Goal: Information Seeking & Learning: Learn about a topic

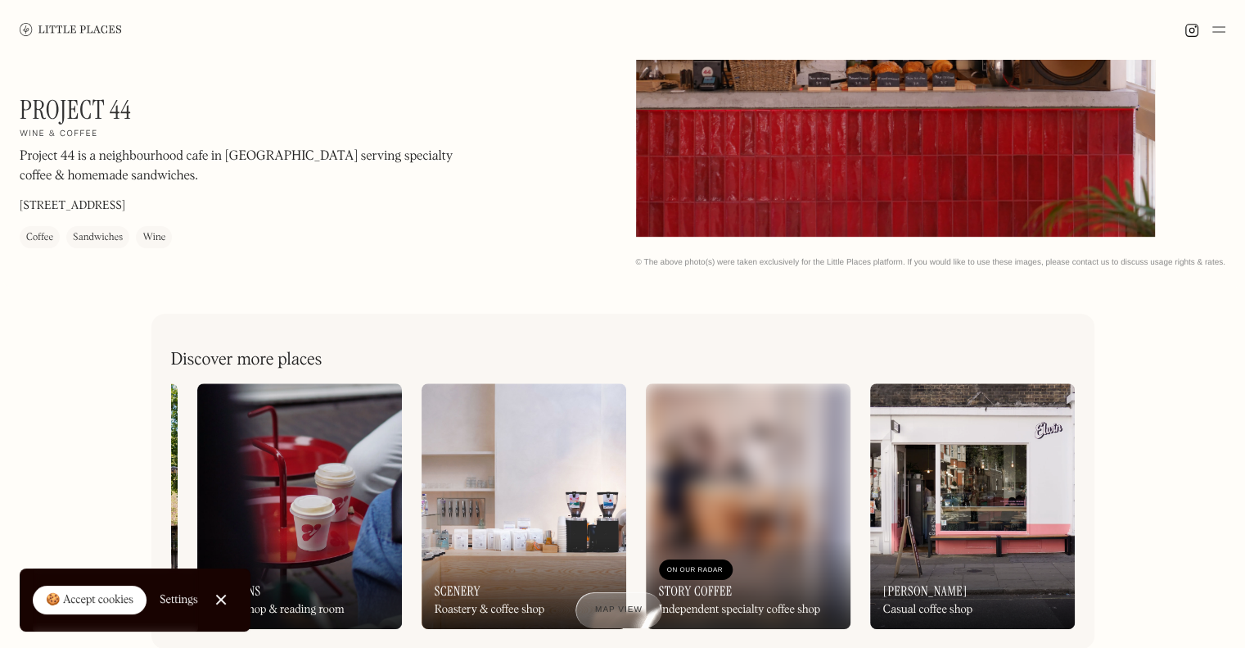
scroll to position [789, 0]
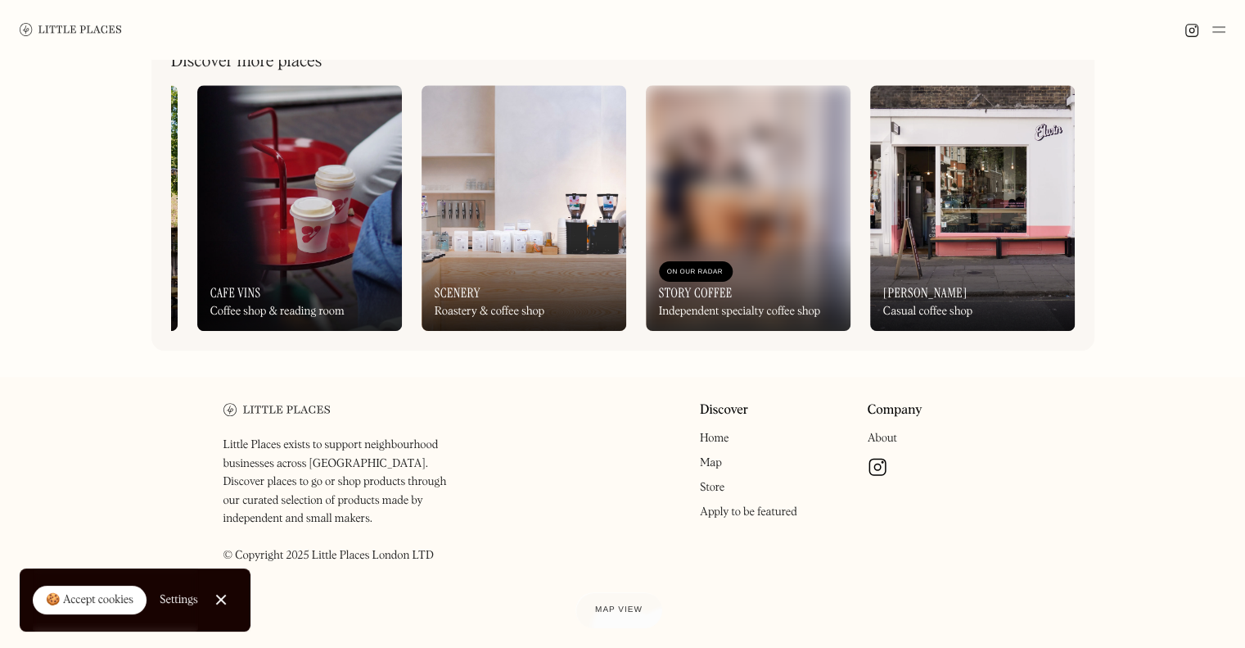
click at [956, 174] on img at bounding box center [972, 208] width 205 height 246
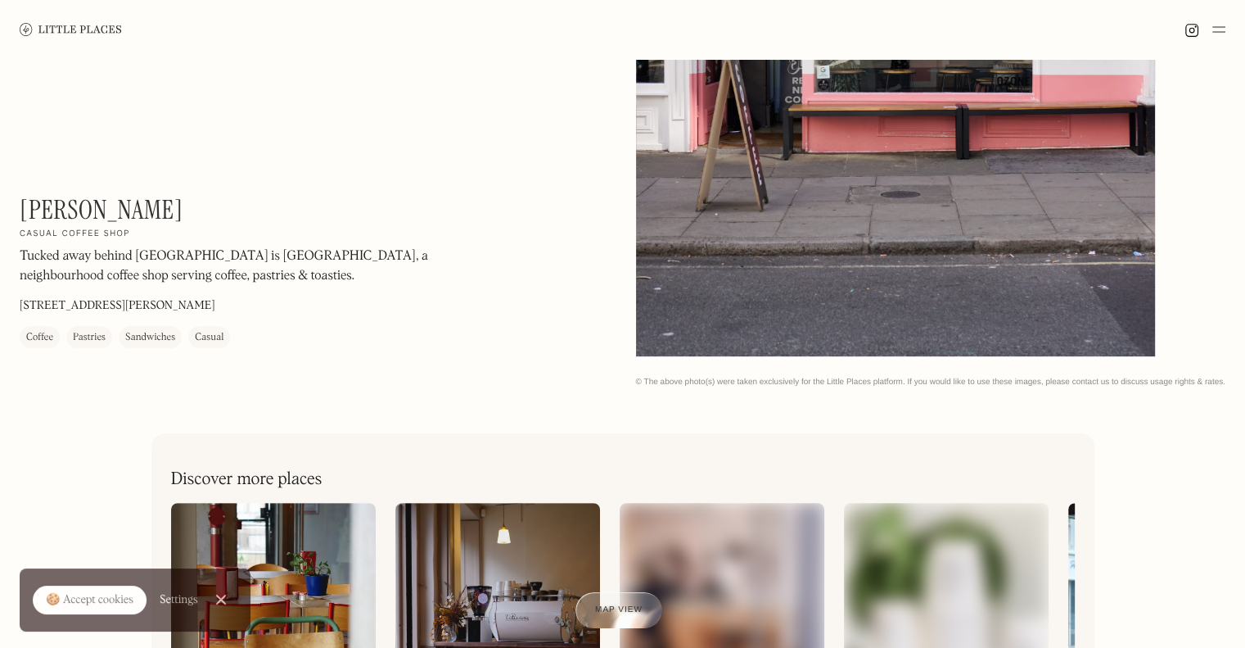
scroll to position [737, 0]
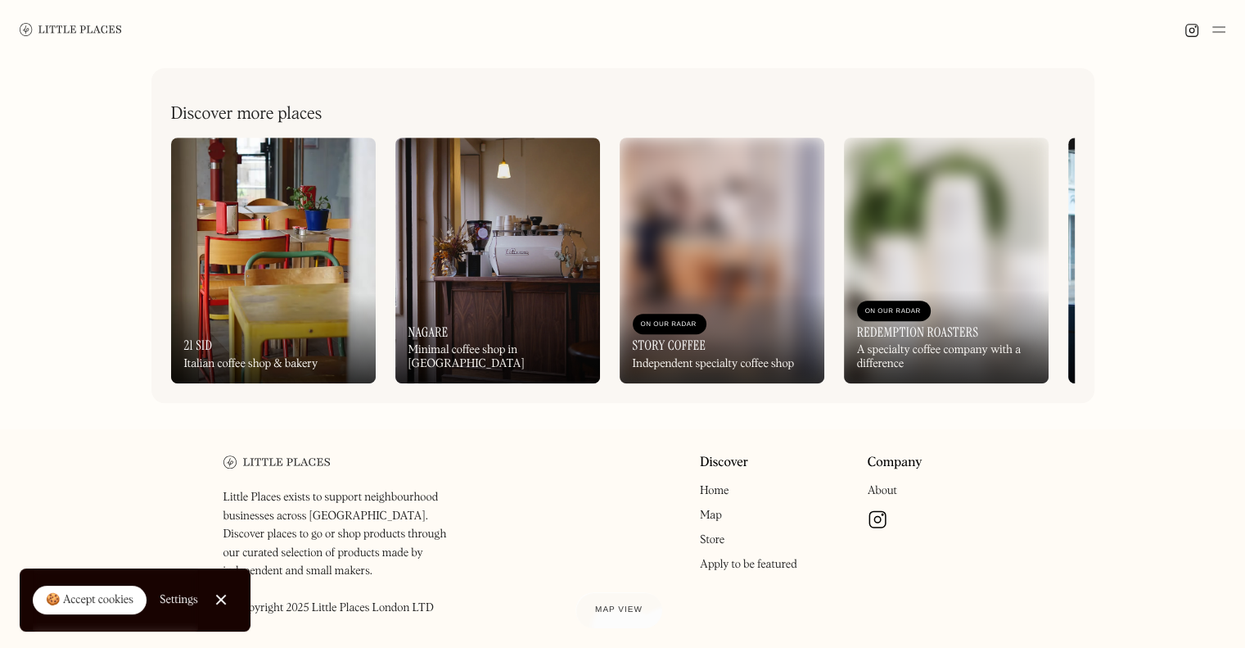
click at [299, 212] on img at bounding box center [273, 261] width 205 height 246
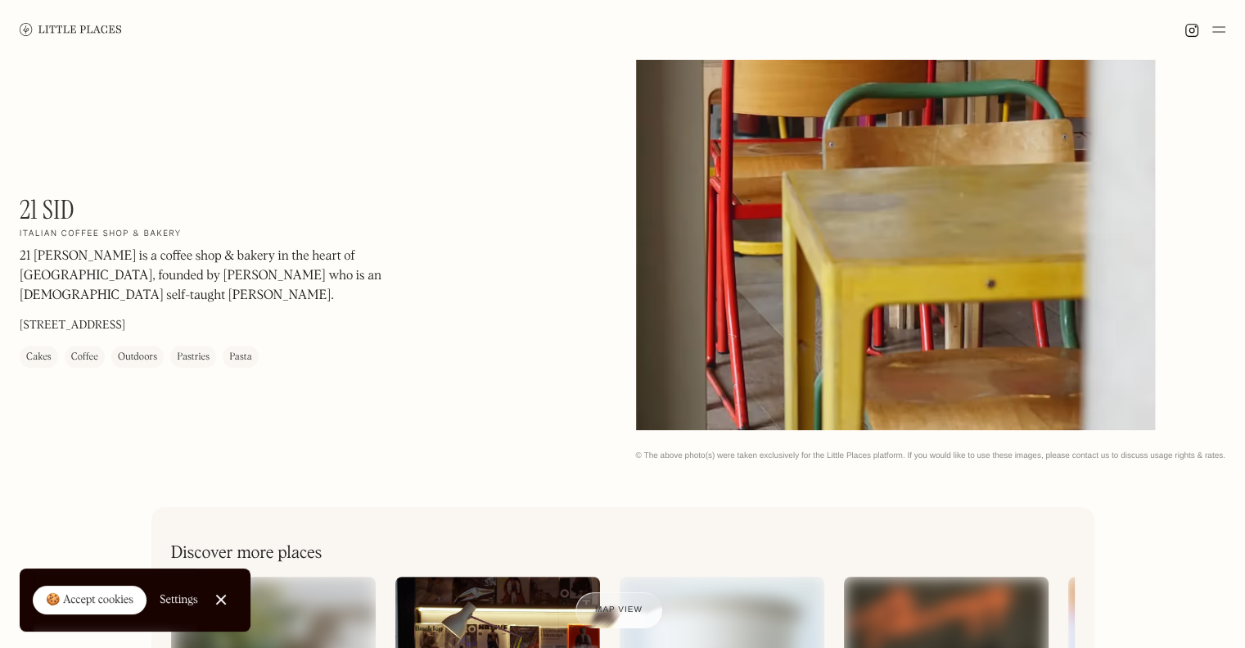
scroll to position [52, 0]
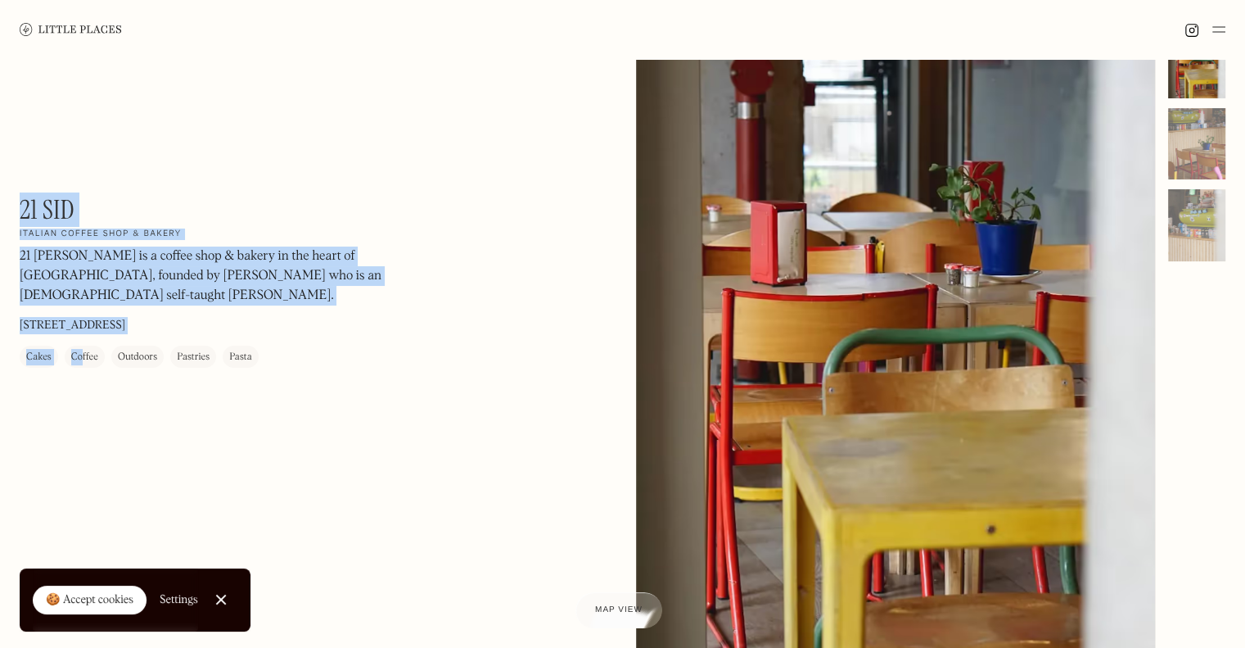
drag, startPoint x: 82, startPoint y: 191, endPoint x: 20, endPoint y: 202, distance: 63.3
click at [20, 202] on div "21 Sid On Our Radar Italian coffee shop & bakery 21 Sid is a coffee shop & bake…" at bounding box center [622, 367] width 1245 height 720
click at [43, 192] on div "21 Sid On Our Radar Italian coffee shop & bakery 21 Sid is a coffee shop & bake…" at bounding box center [622, 367] width 1245 height 720
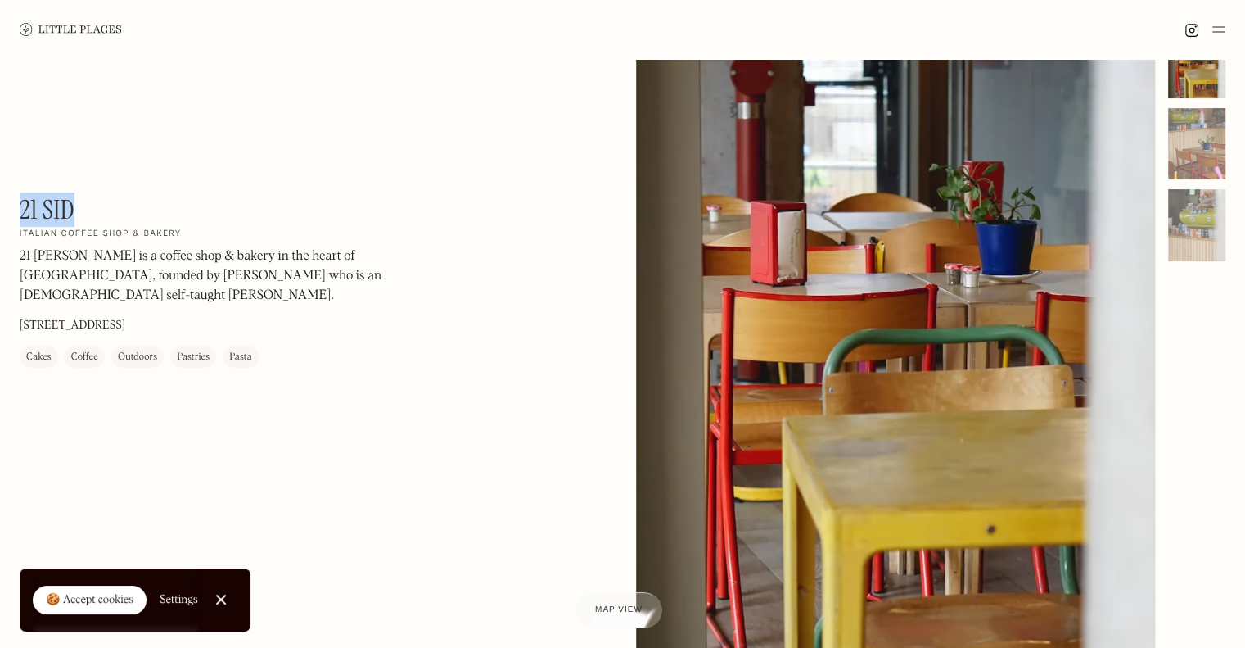
drag, startPoint x: 24, startPoint y: 206, endPoint x: 92, endPoint y: 204, distance: 68.0
click at [92, 204] on div "21 Sid On Our Radar Italian coffee shop & bakery 21 Sid is a coffee shop & bake…" at bounding box center [241, 281] width 442 height 174
copy h1 "21 Sid"
